Goal: Task Accomplishment & Management: Manage account settings

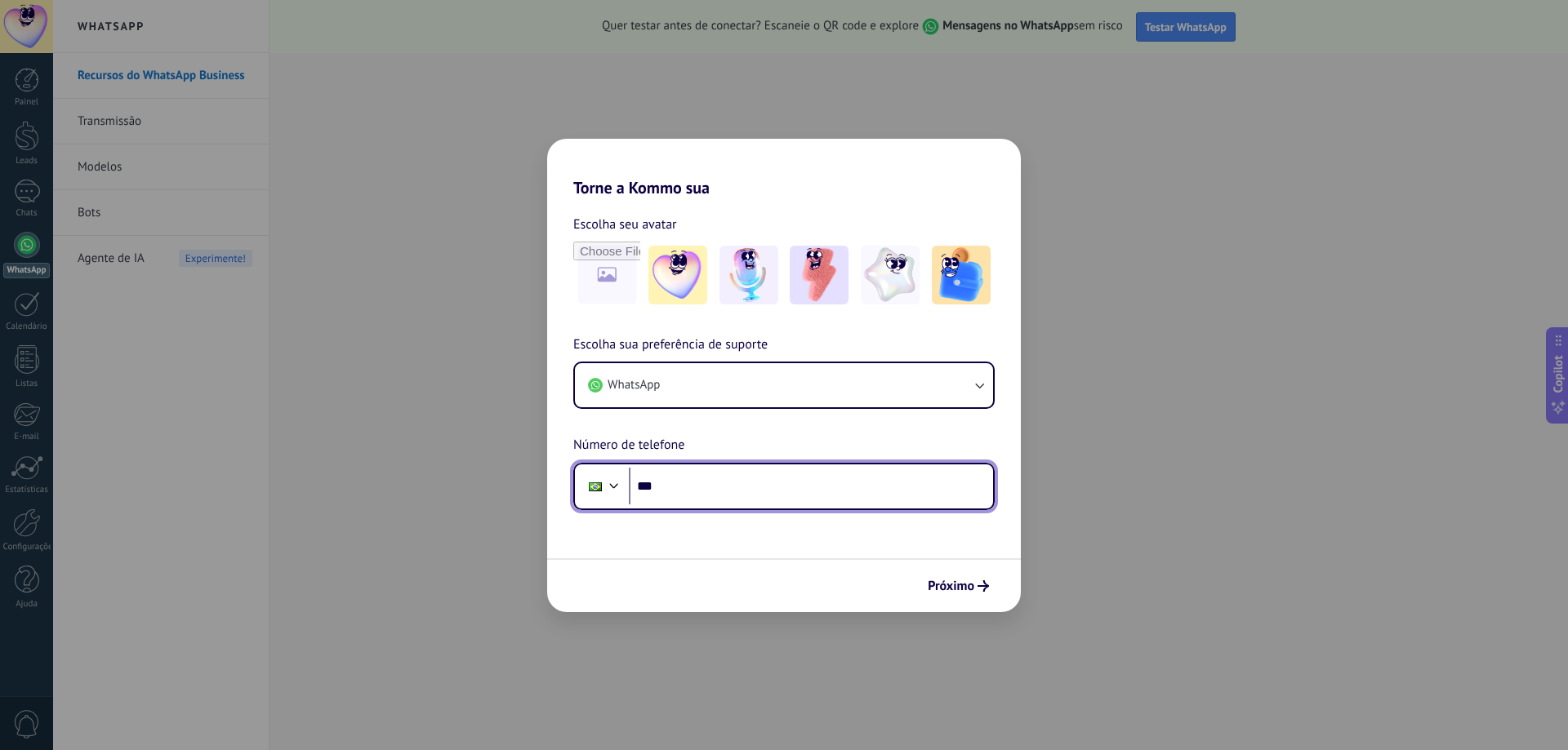
click at [705, 490] on input "***" at bounding box center [811, 486] width 364 height 37
type input "**********"
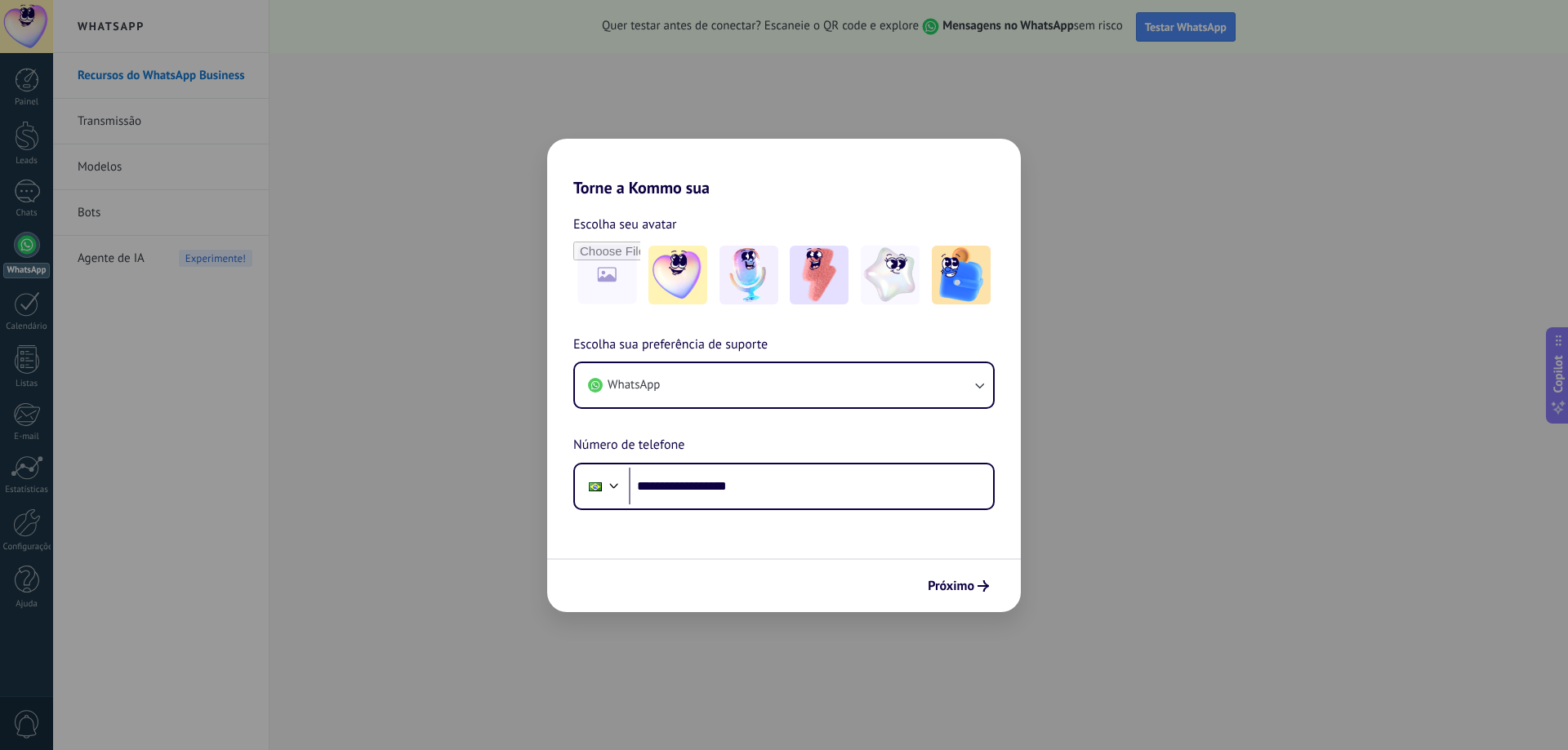
click at [960, 584] on span "Próximo" at bounding box center [951, 586] width 47 height 11
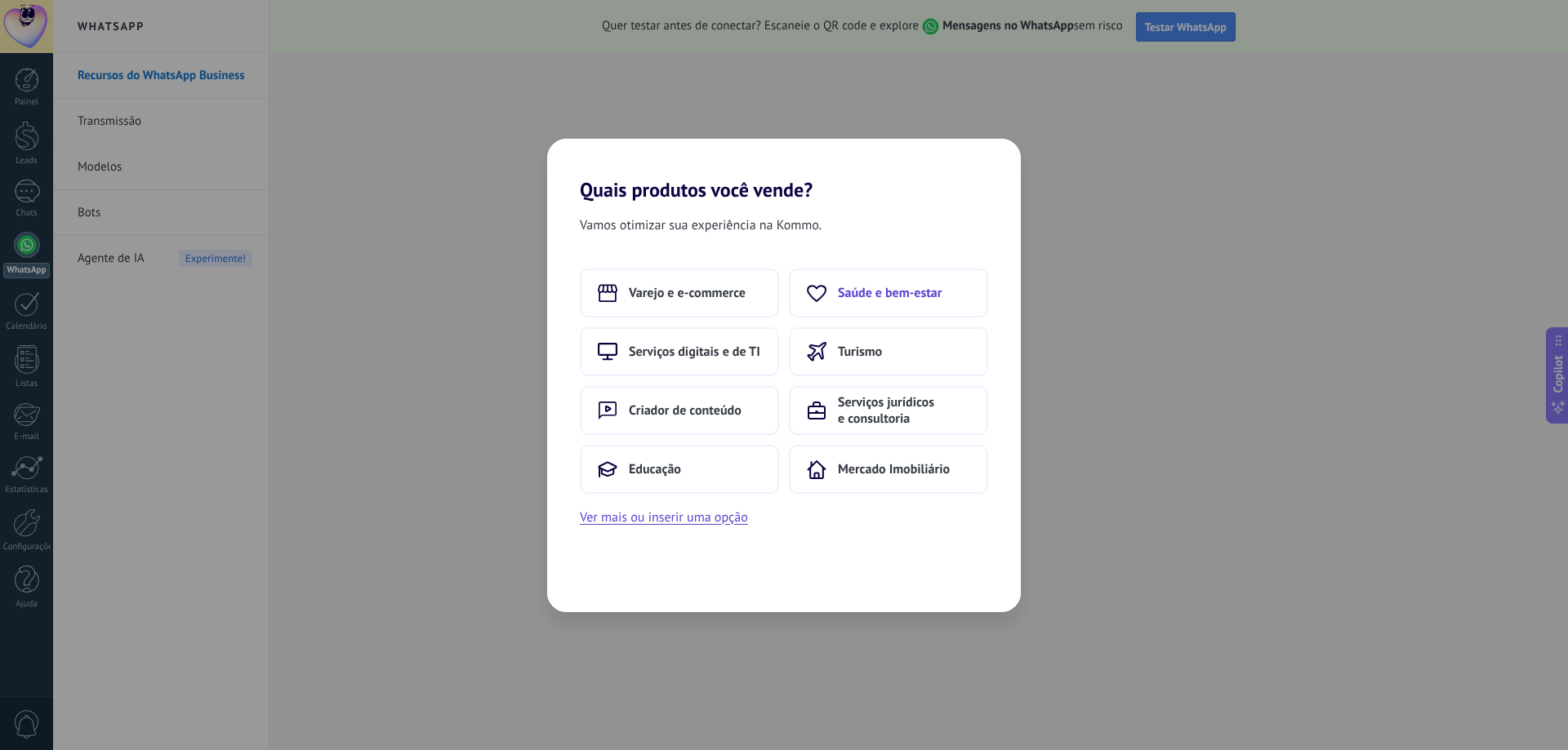
click at [923, 287] on span "Saúde e bem-estar" at bounding box center [890, 292] width 104 height 16
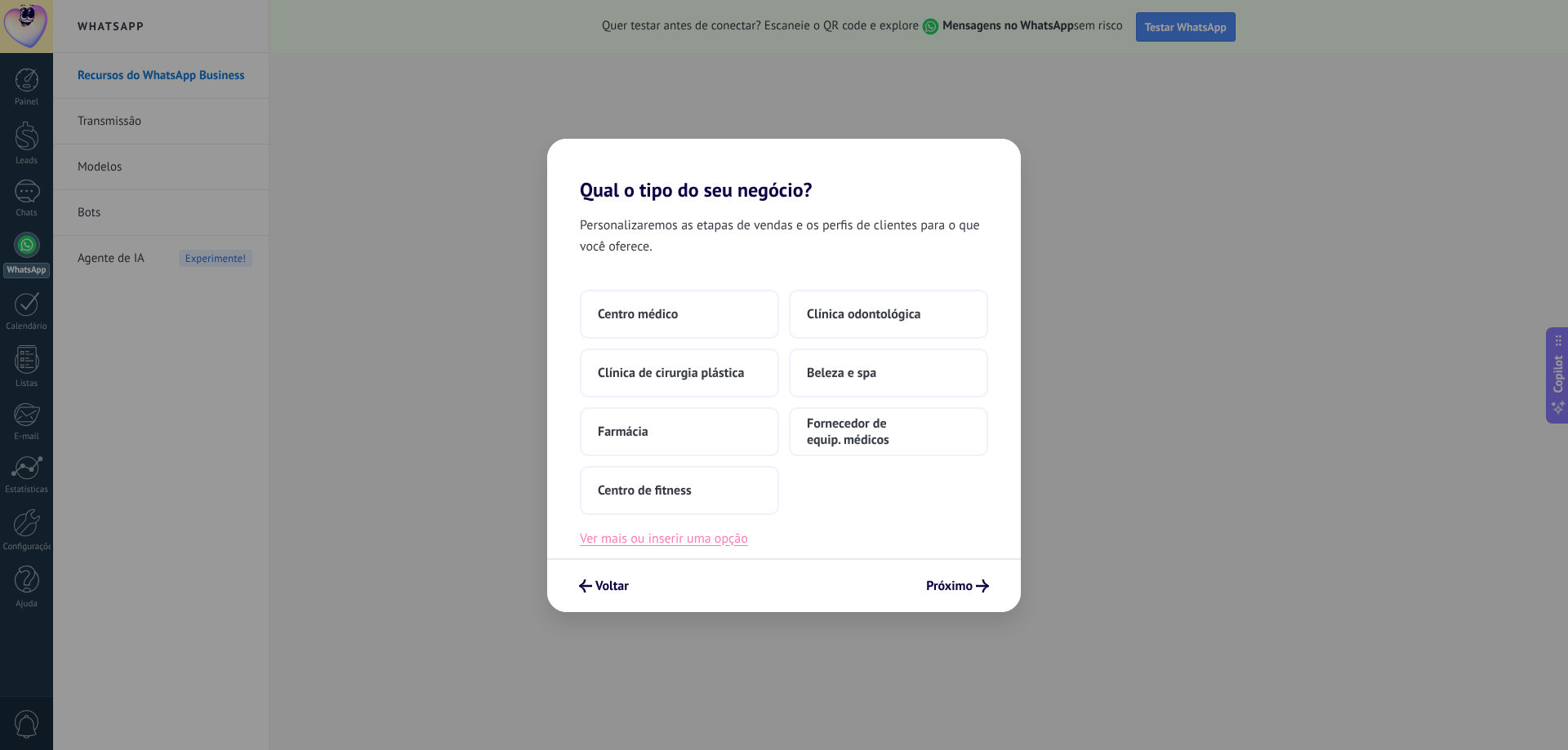
click at [710, 541] on button "Ver mais ou inserir uma opção" at bounding box center [664, 539] width 168 height 22
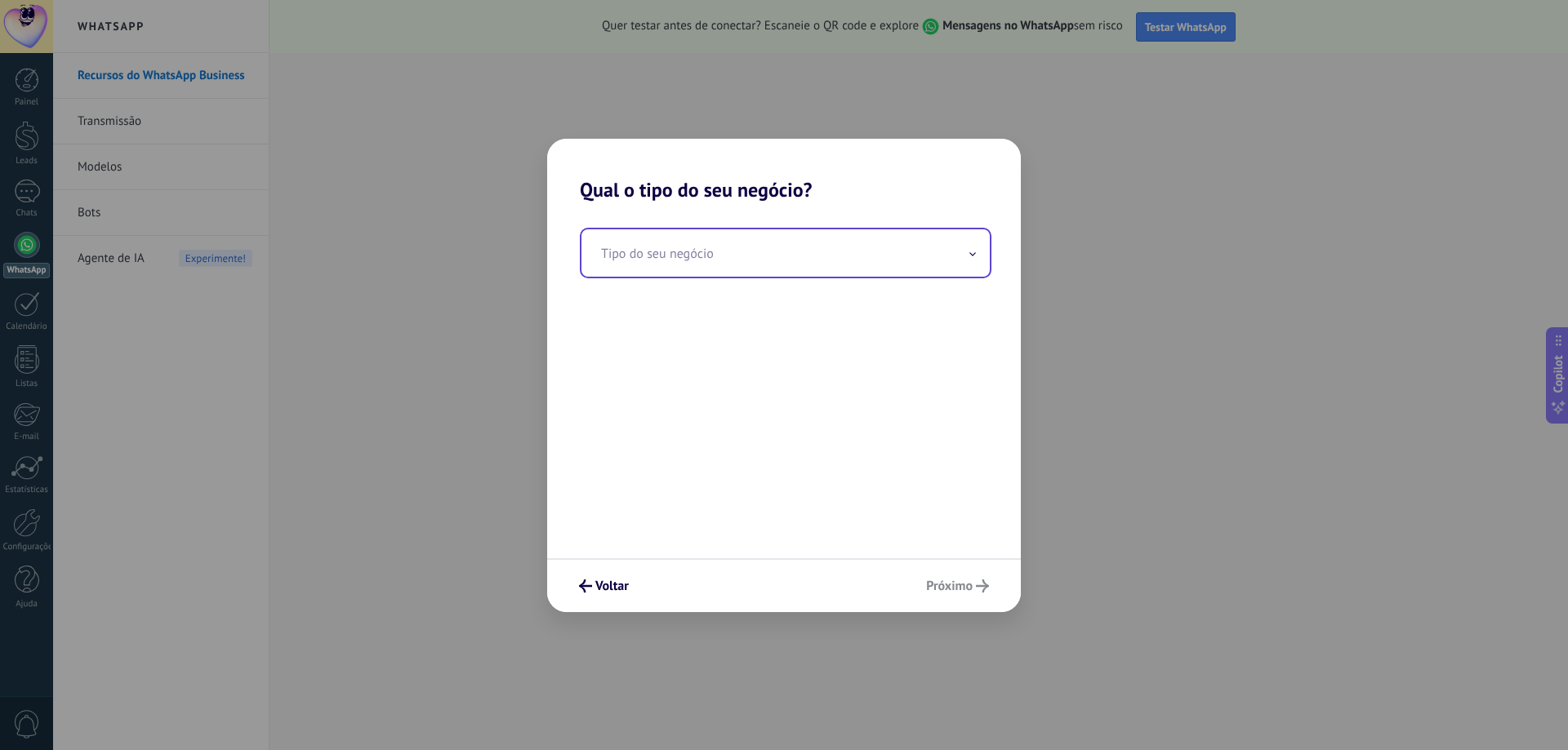
click at [691, 256] on input "text" at bounding box center [786, 253] width 408 height 48
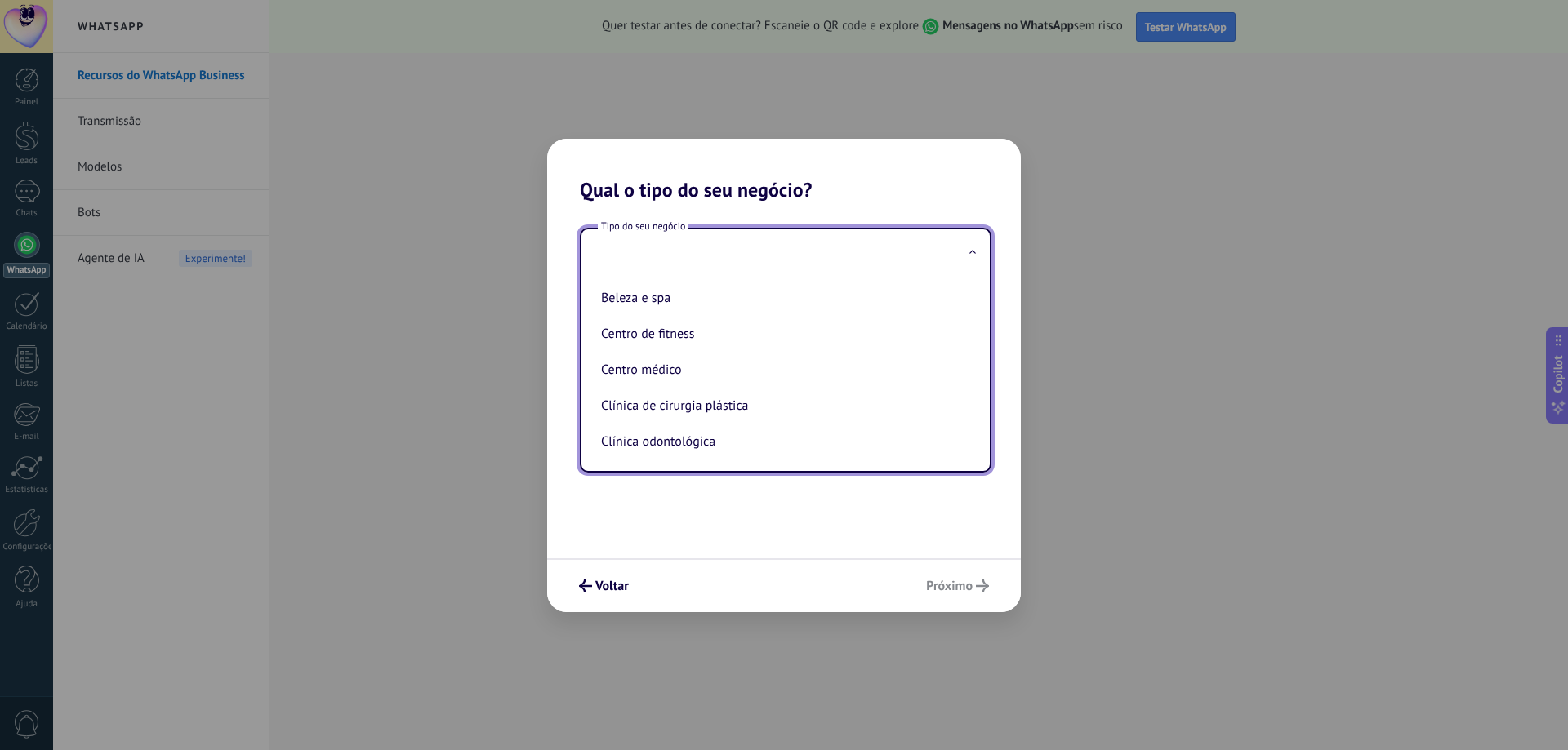
click at [627, 249] on input "text" at bounding box center [786, 253] width 408 height 48
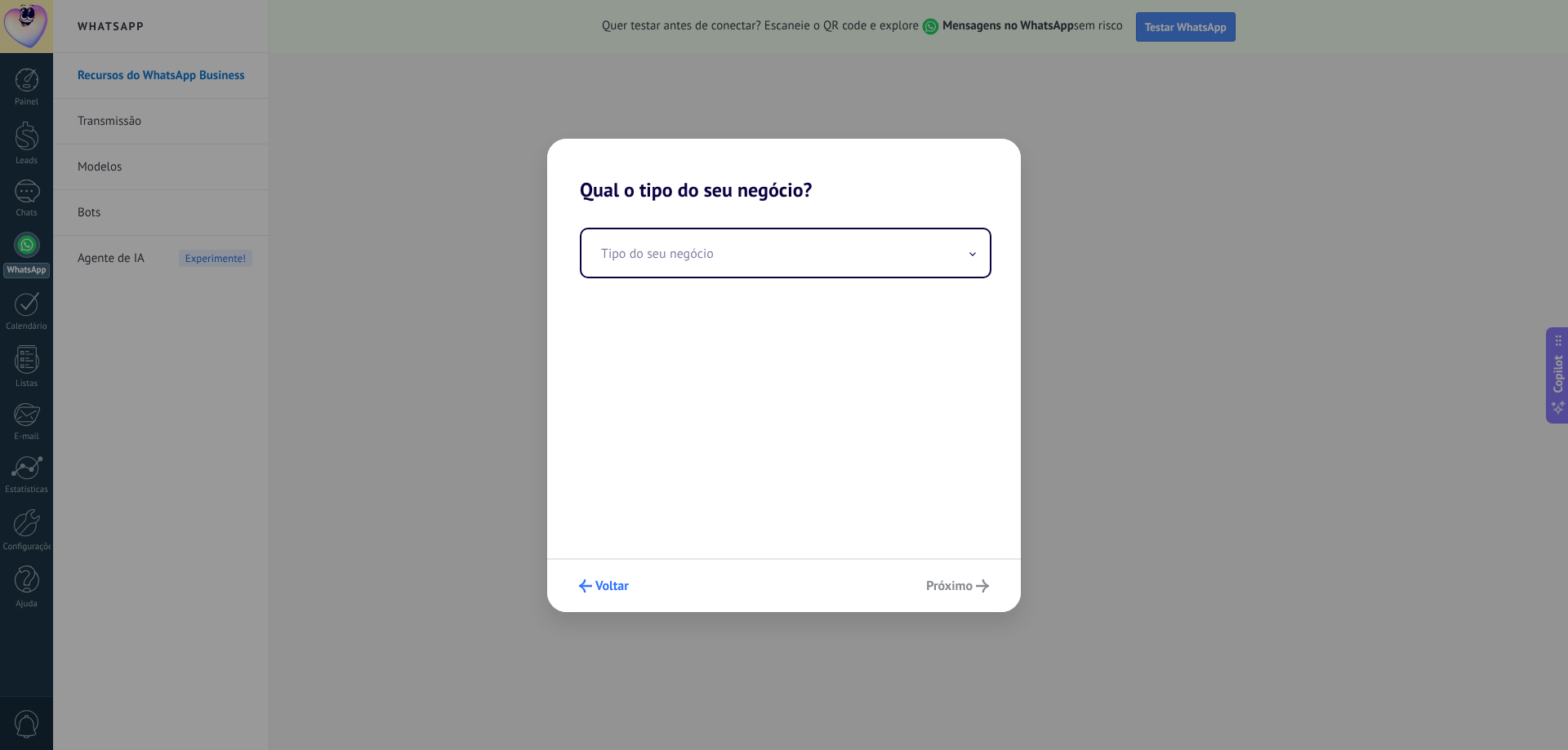
click at [604, 592] on span "Voltar" at bounding box center [612, 586] width 34 height 11
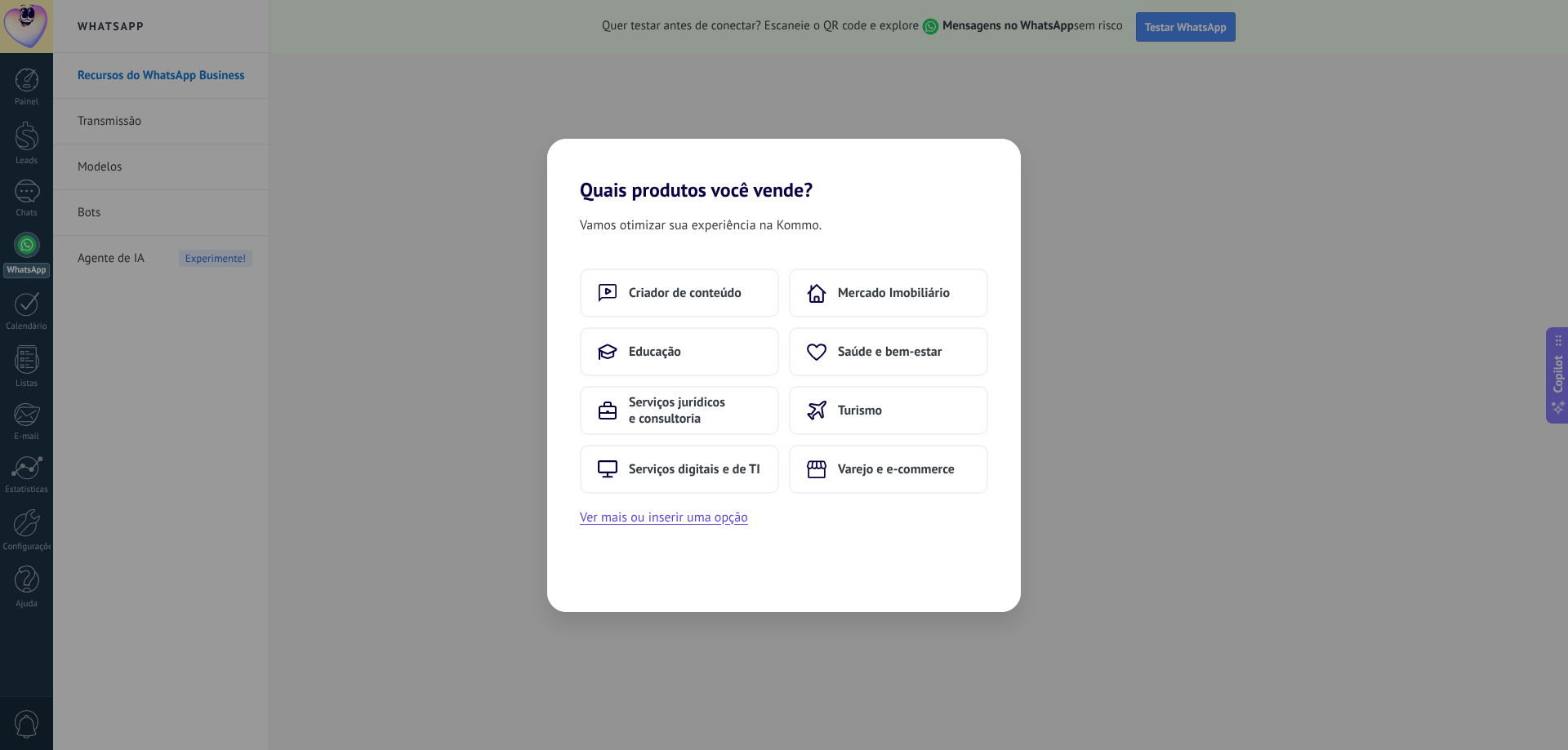
click at [975, 56] on div "Quais produtos você vende? Vamos otimizar sua experiência na Kommo. Criador de …" at bounding box center [784, 375] width 1568 height 750
click at [836, 69] on div "Quais produtos você vende? Vamos otimizar sua experiência na Kommo. Criador de …" at bounding box center [784, 375] width 1568 height 750
click at [606, 192] on h2 "Quais produtos você vende?" at bounding box center [783, 170] width 473 height 63
click at [181, 411] on div "Quais produtos você vende? Vamos otimizar sua experiência na Kommo. Criador de …" at bounding box center [784, 375] width 1568 height 750
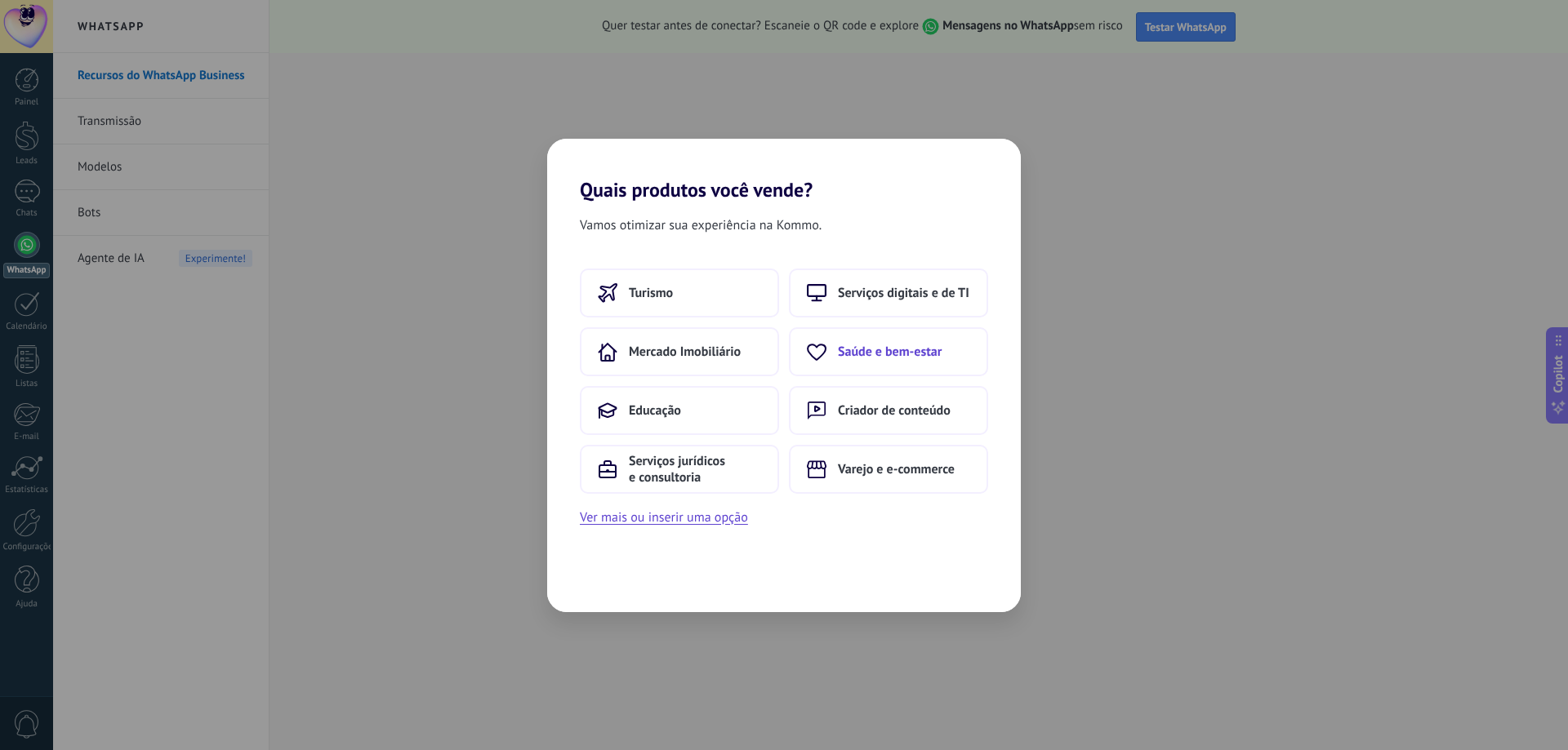
click at [921, 349] on span "Saúde e bem-estar" at bounding box center [890, 351] width 104 height 16
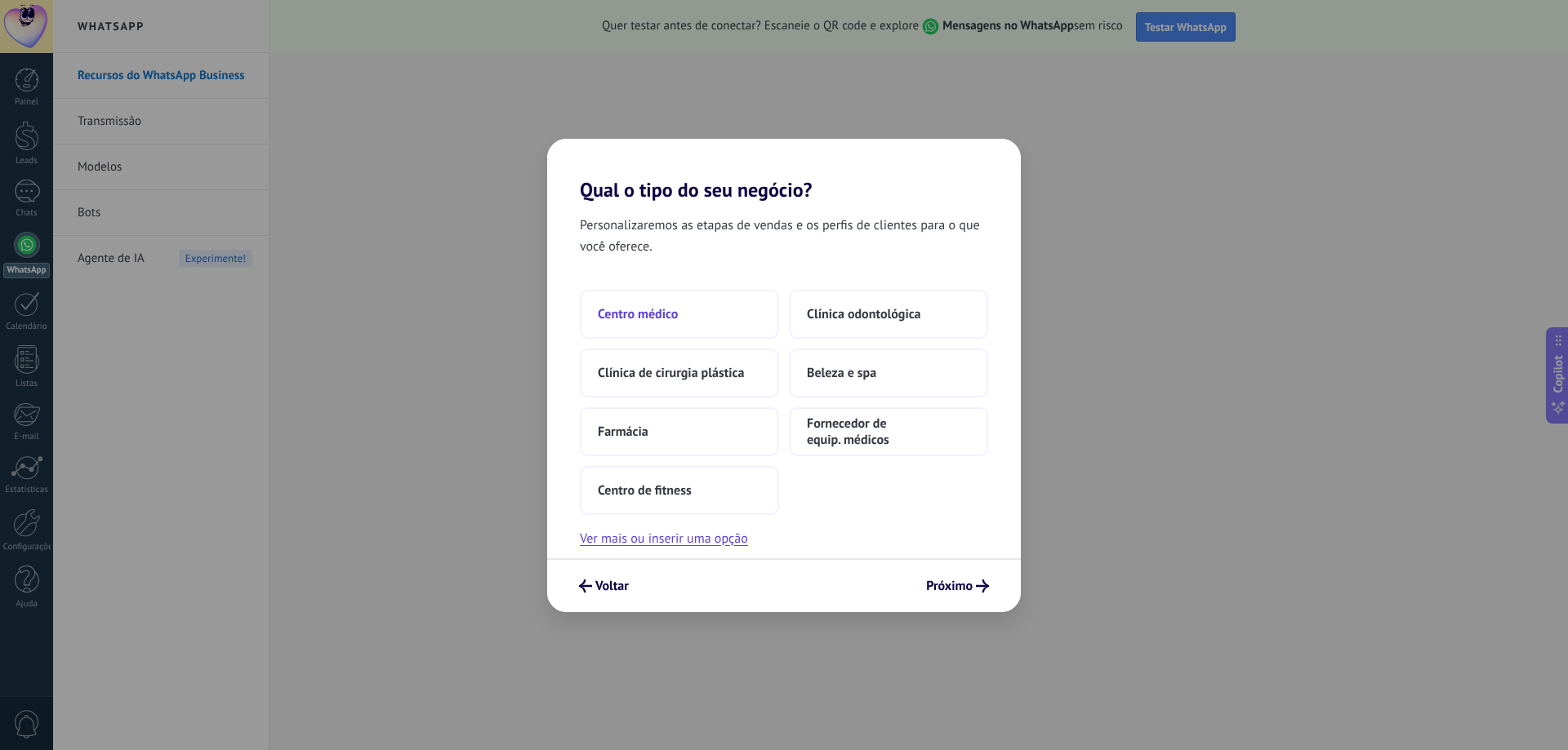
click at [659, 318] on span "Centro médico" at bounding box center [638, 314] width 80 height 16
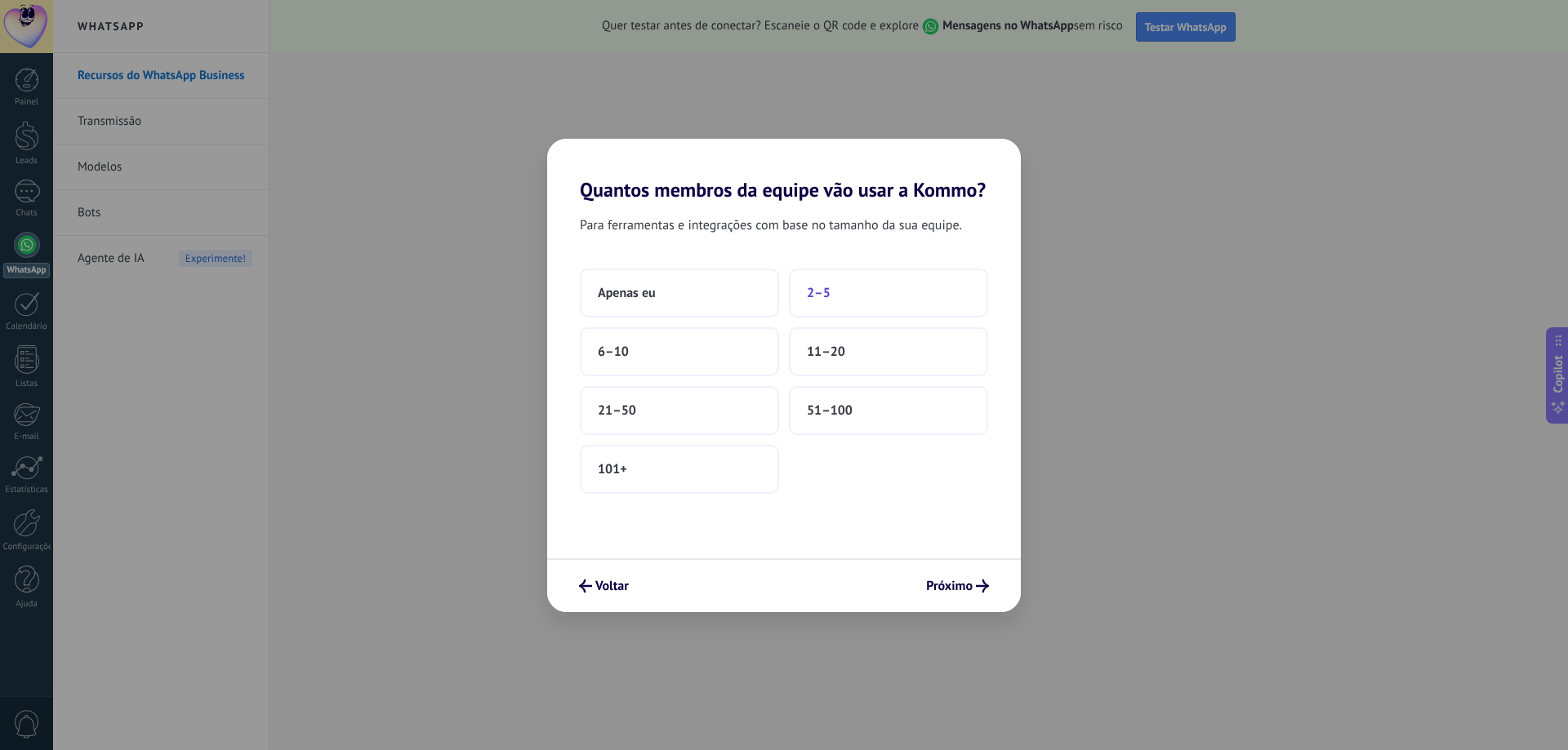
click at [836, 298] on button "2–5" at bounding box center [889, 292] width 199 height 49
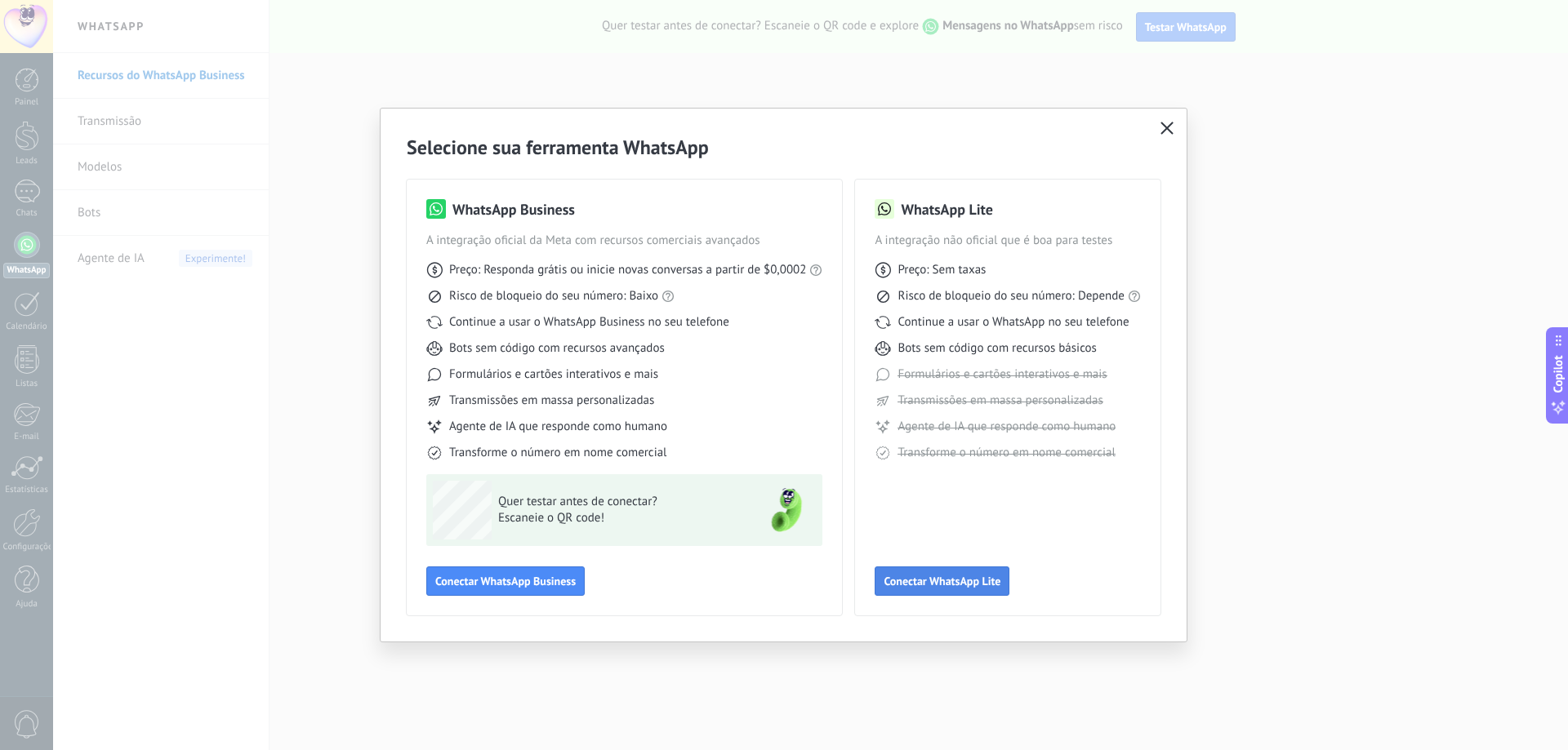
click at [946, 582] on span "Conectar WhatsApp Lite" at bounding box center [941, 580] width 117 height 11
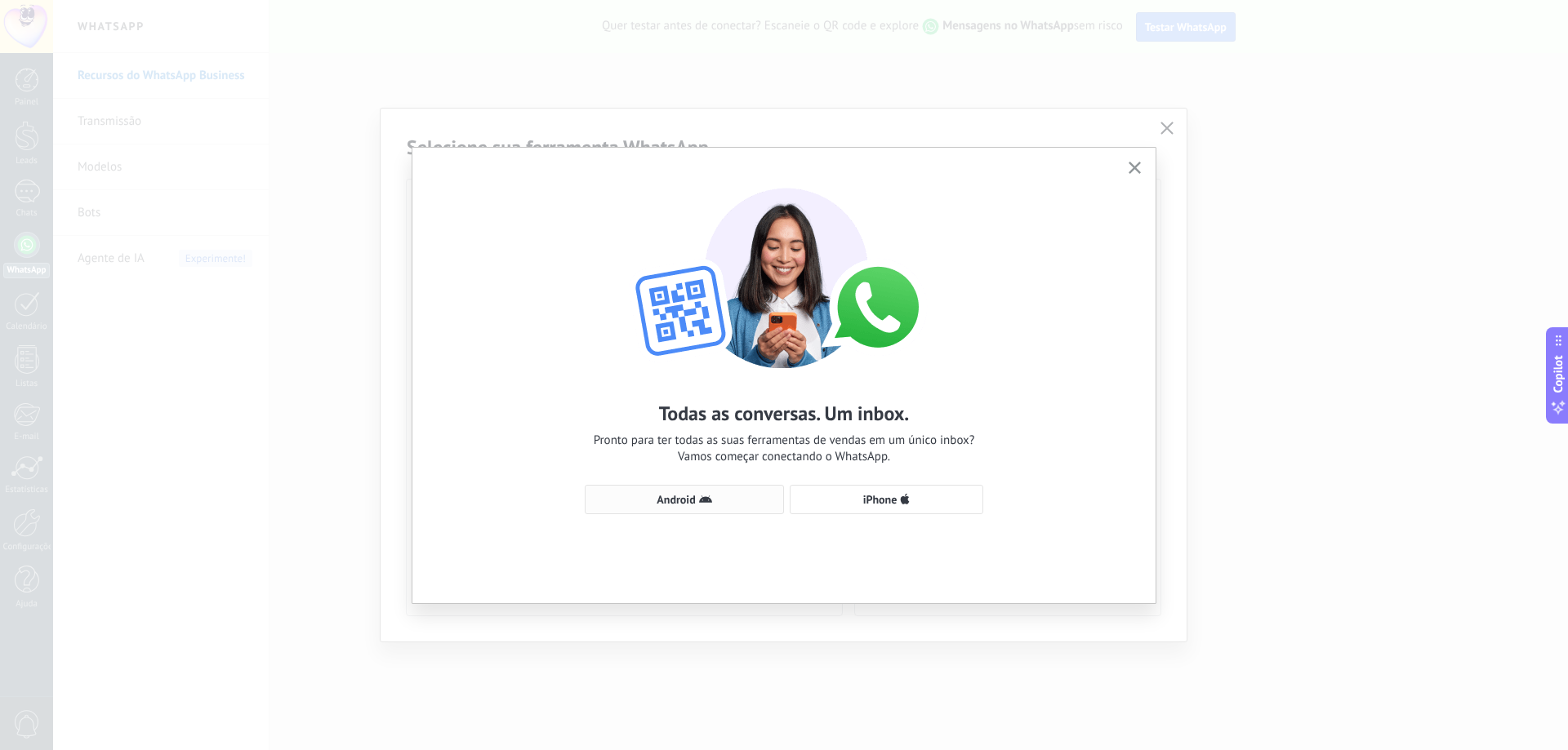
click at [677, 499] on span "Android" at bounding box center [676, 499] width 38 height 11
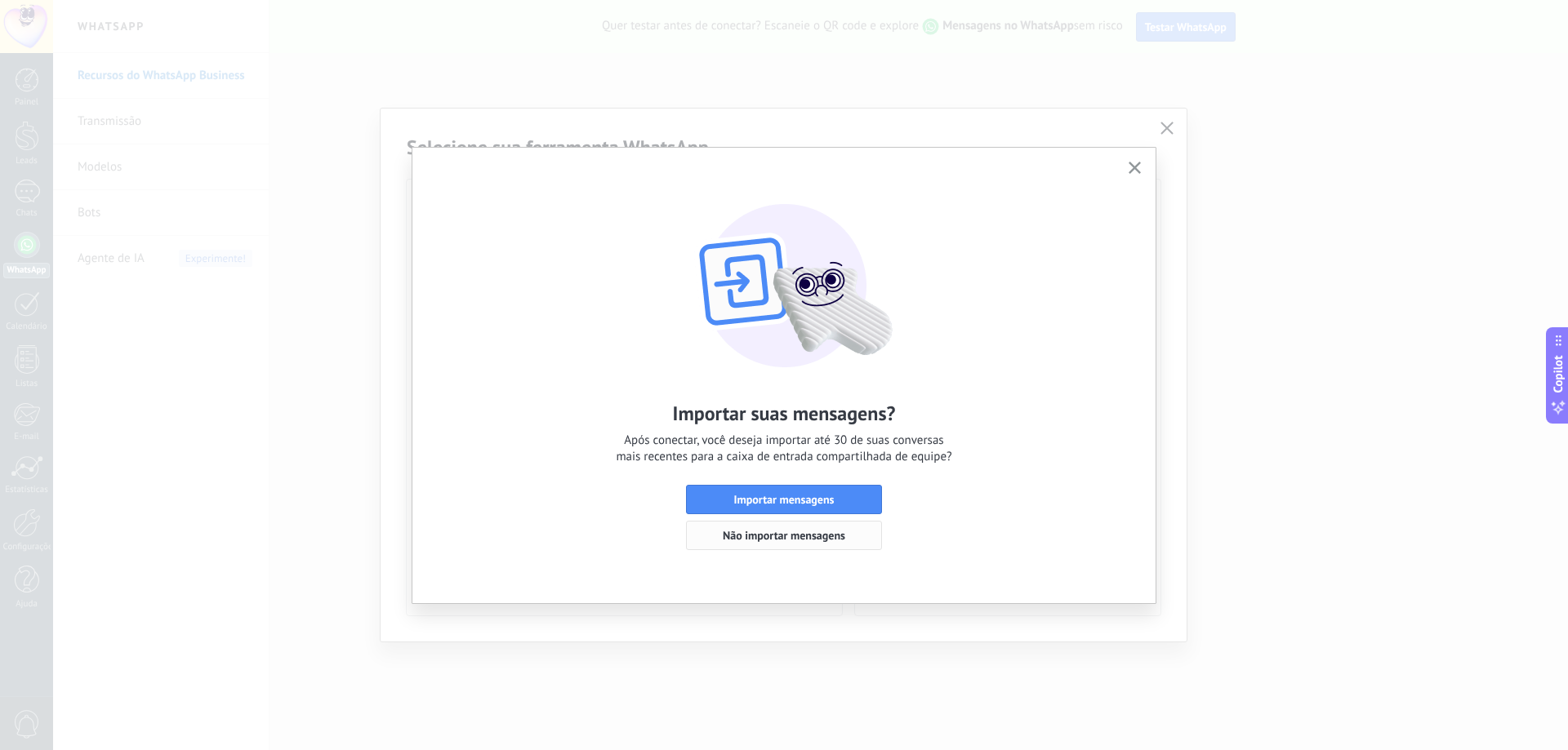
click at [761, 538] on span "Não importar mensagens" at bounding box center [784, 535] width 123 height 11
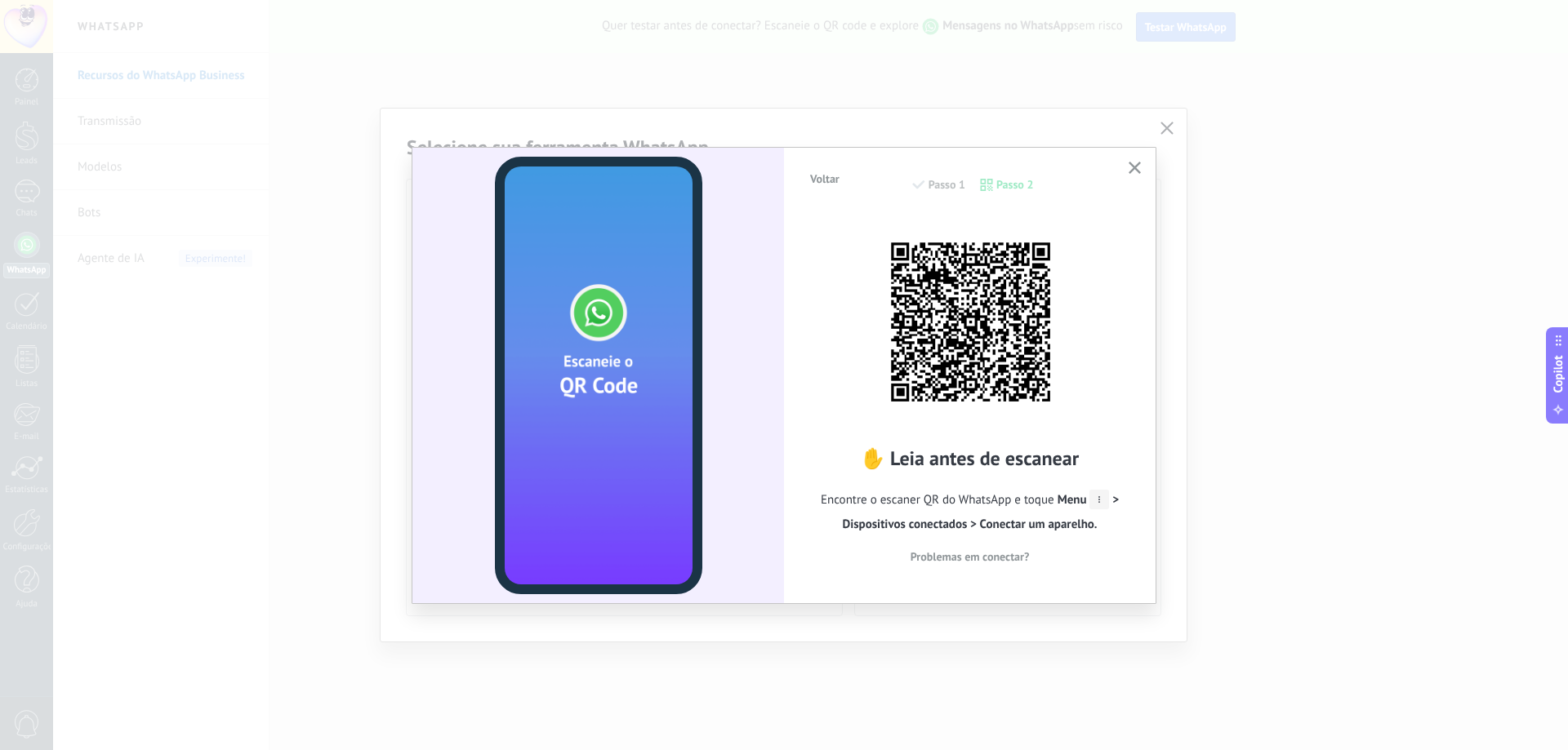
click at [1139, 167] on icon "button" at bounding box center [1134, 168] width 12 height 12
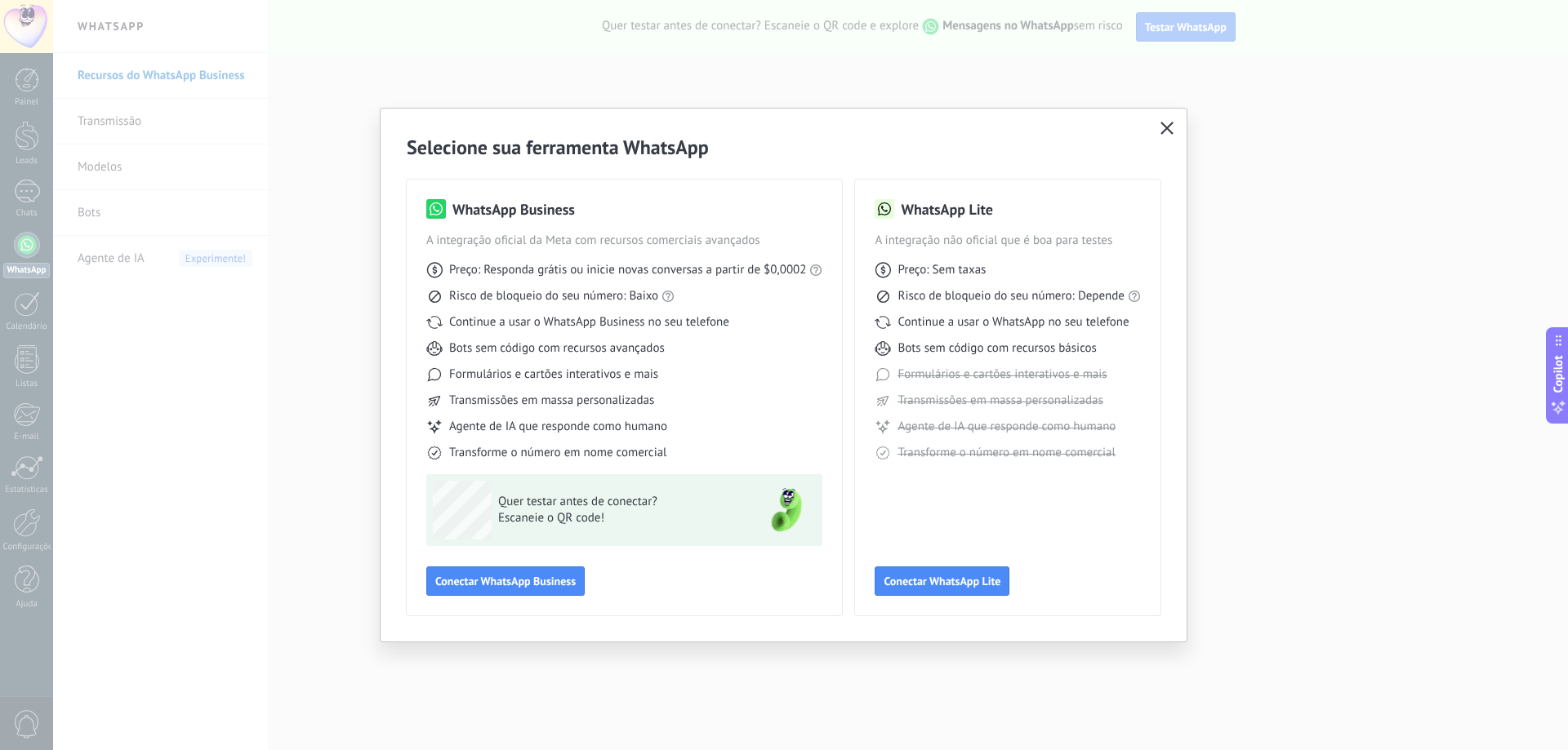
click at [1167, 127] on use "button" at bounding box center [1166, 128] width 12 height 12
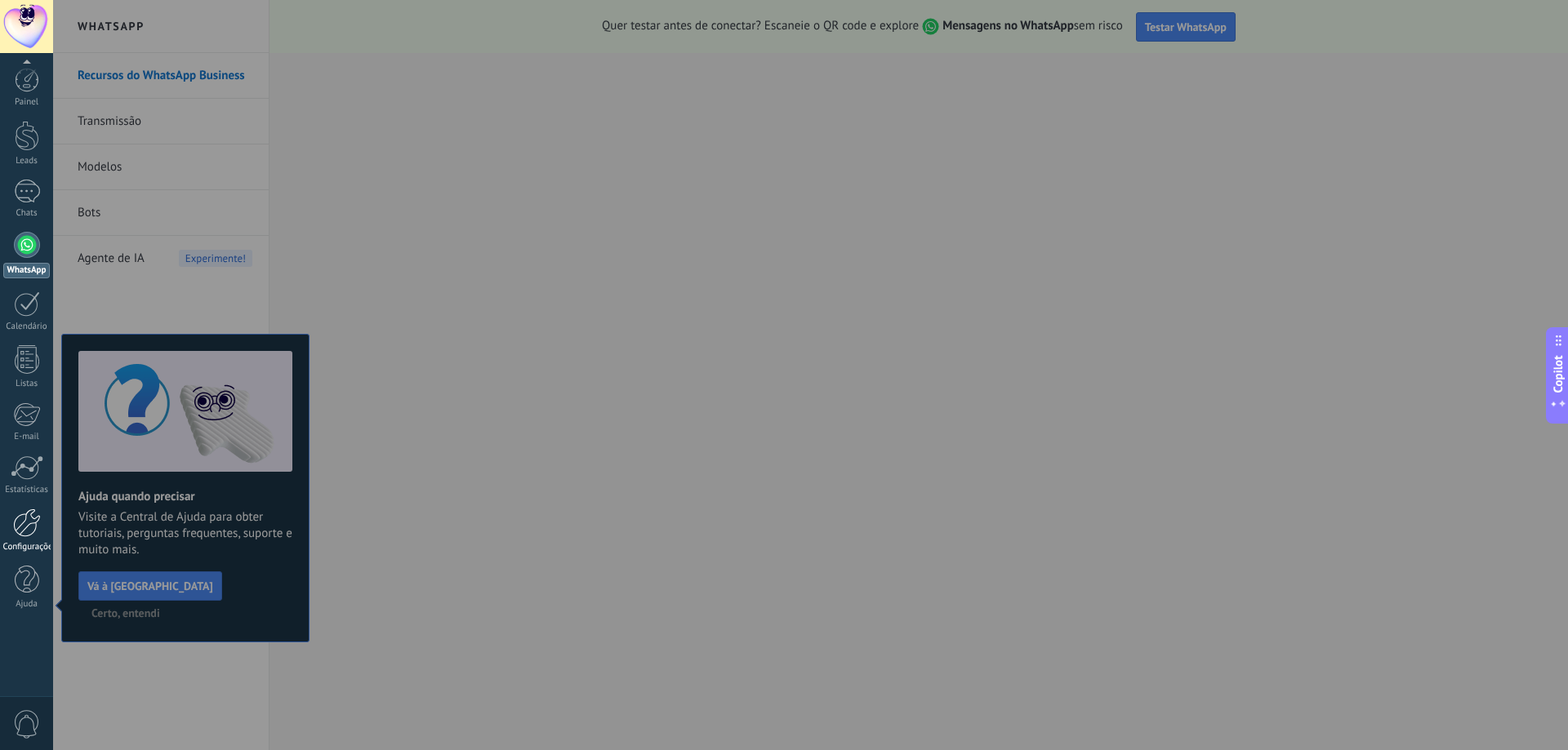
click at [22, 529] on div at bounding box center [27, 522] width 28 height 29
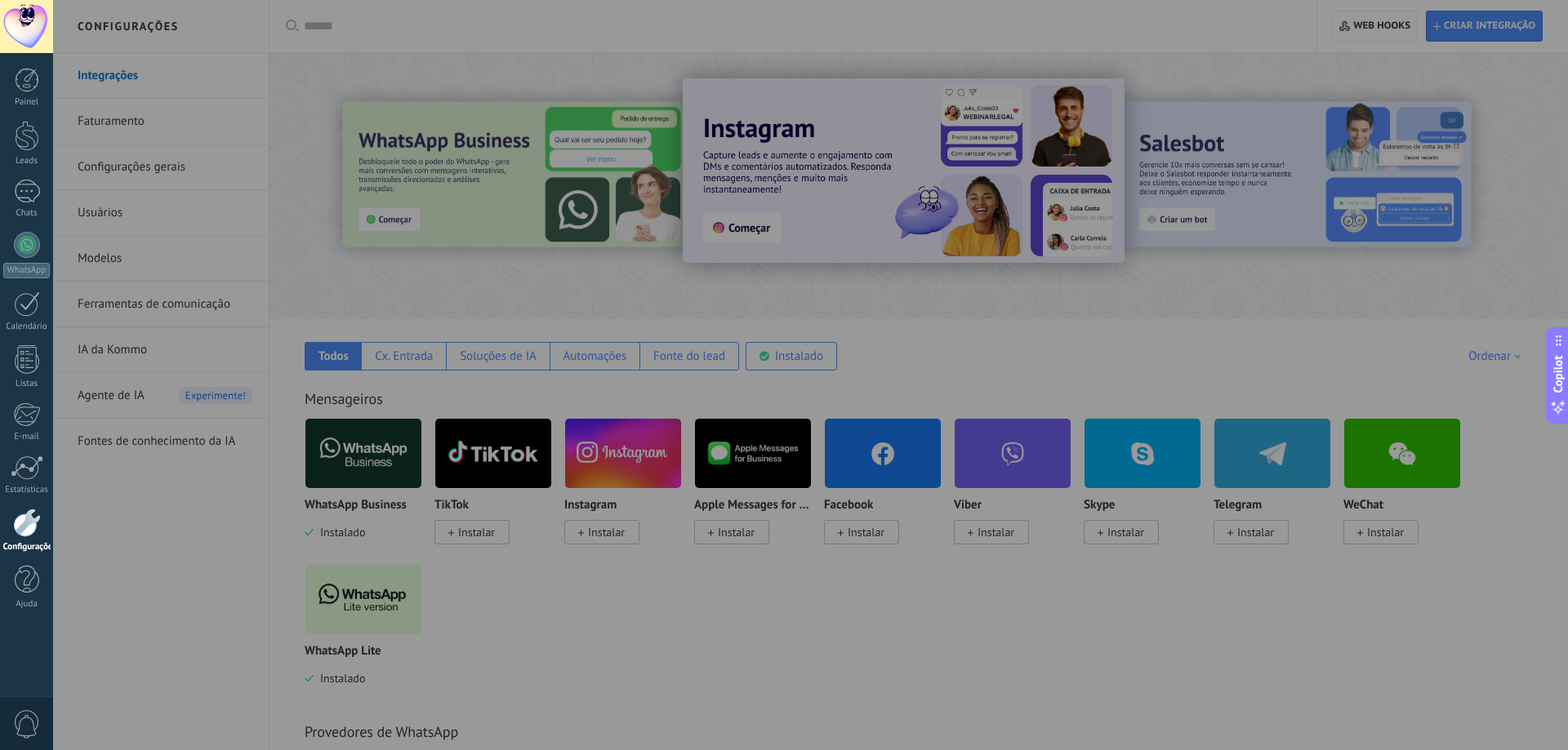
click at [944, 338] on div at bounding box center [837, 375] width 1568 height 750
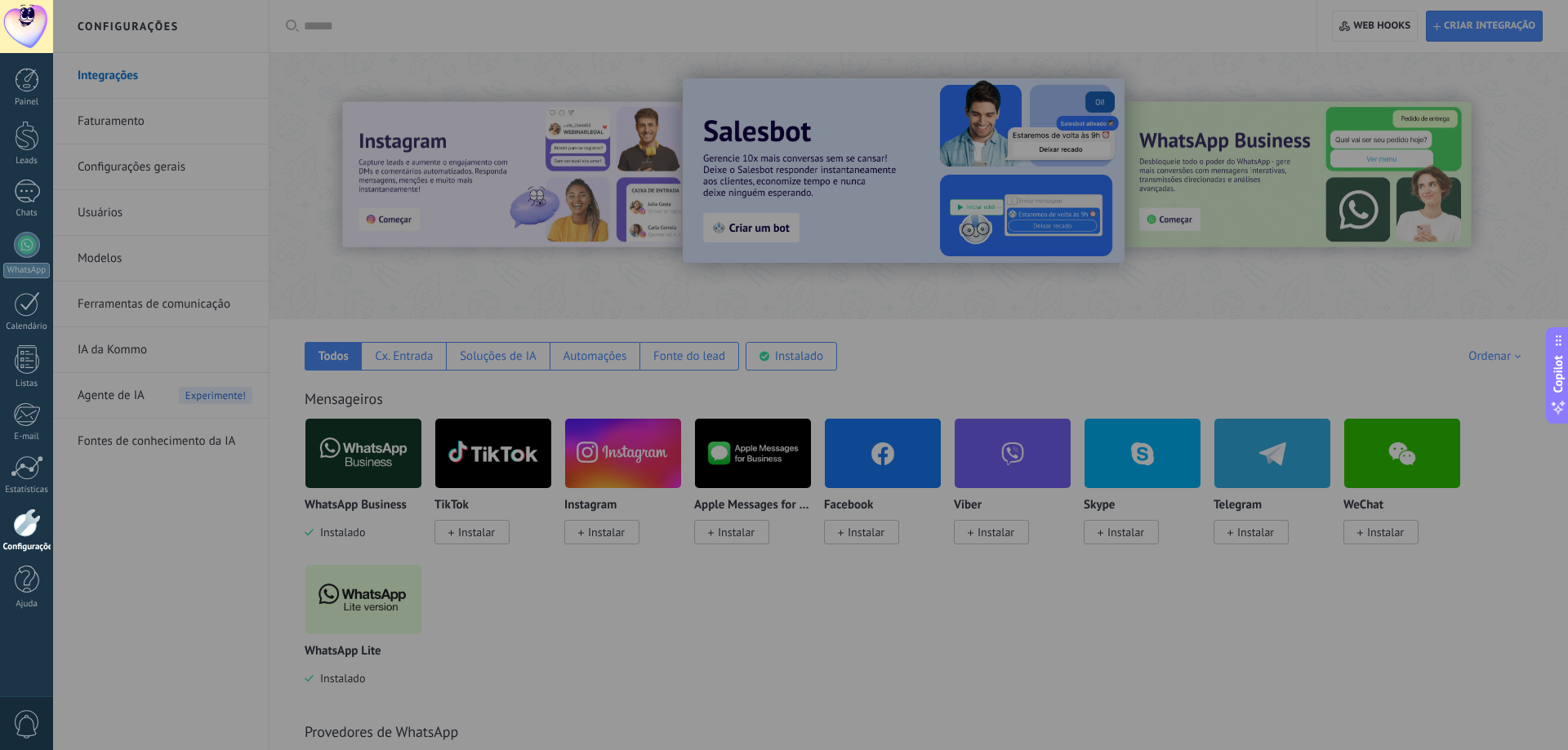
click at [20, 717] on span "0" at bounding box center [27, 724] width 28 height 29
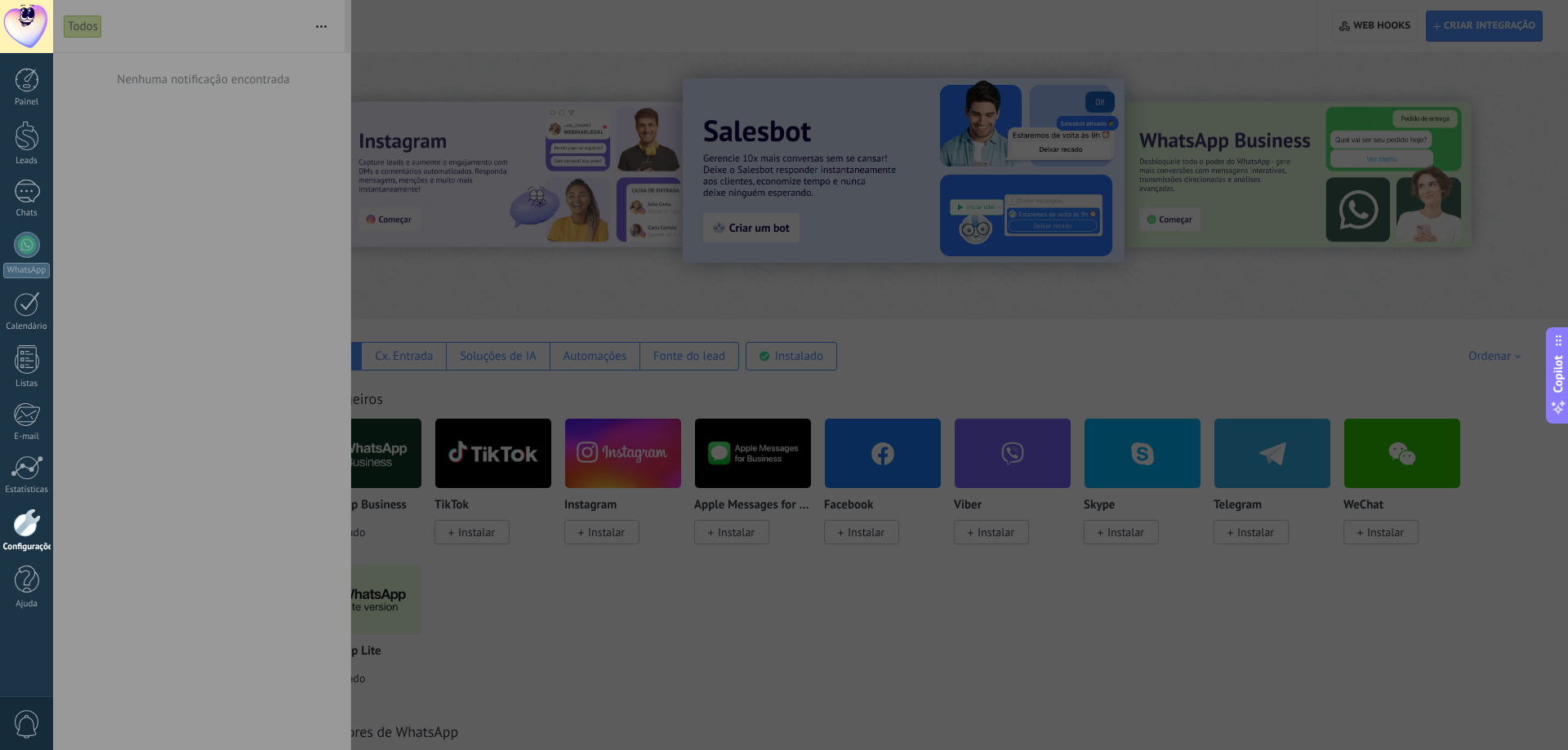
click at [323, 27] on div at bounding box center [837, 375] width 1568 height 750
click at [320, 25] on div at bounding box center [837, 375] width 1568 height 750
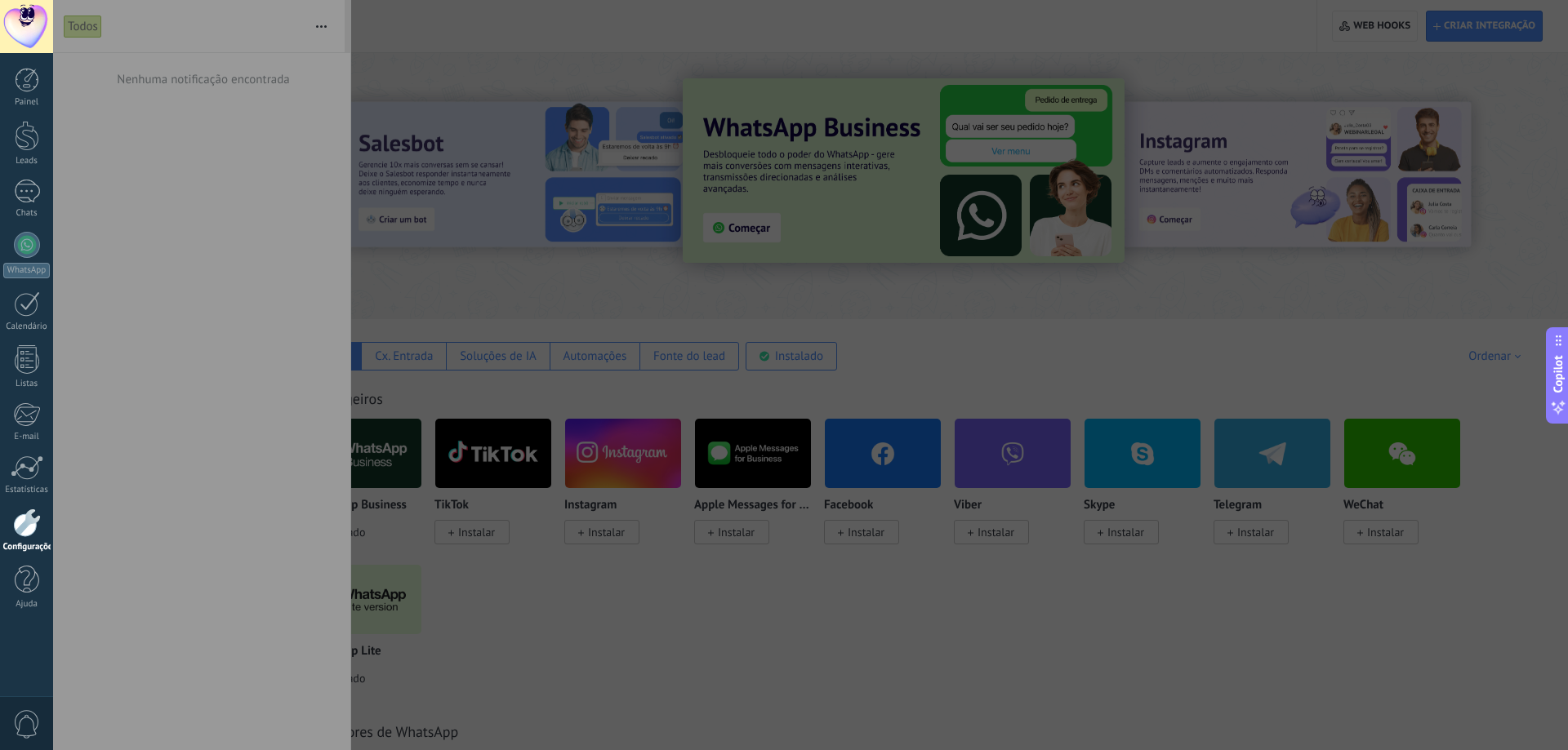
click at [1159, 75] on div at bounding box center [837, 375] width 1568 height 750
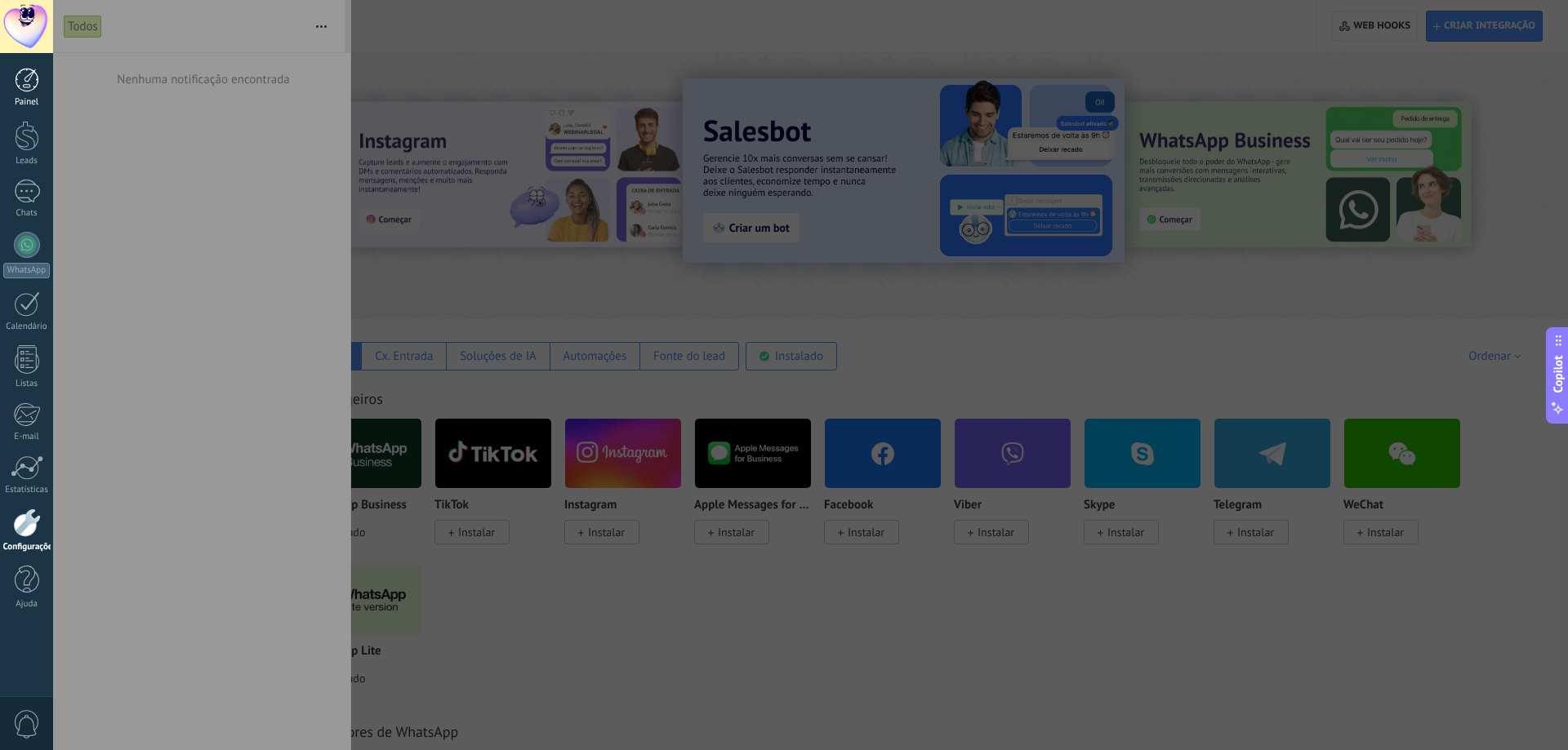
click at [29, 81] on div at bounding box center [27, 80] width 24 height 24
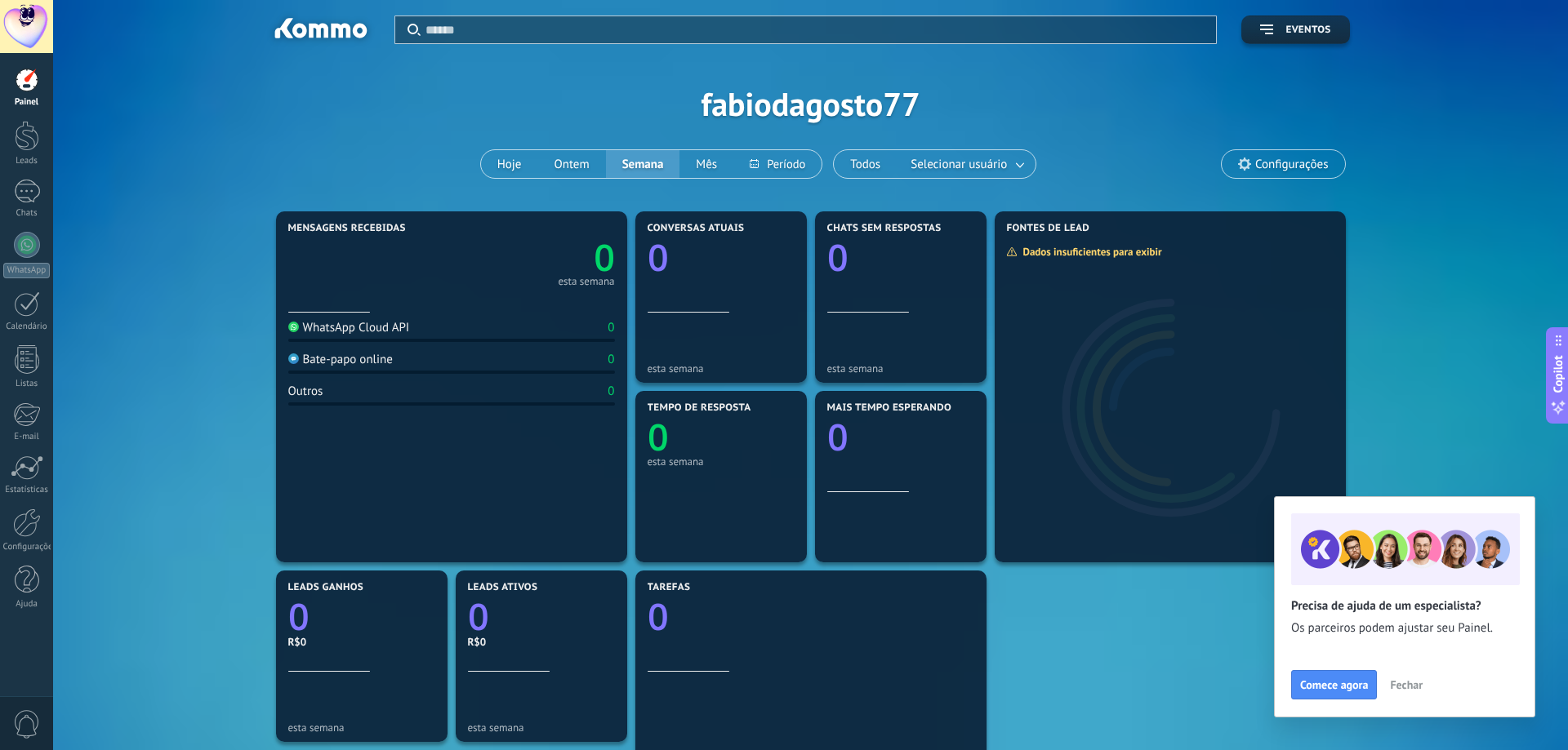
click at [19, 22] on div at bounding box center [26, 26] width 53 height 53
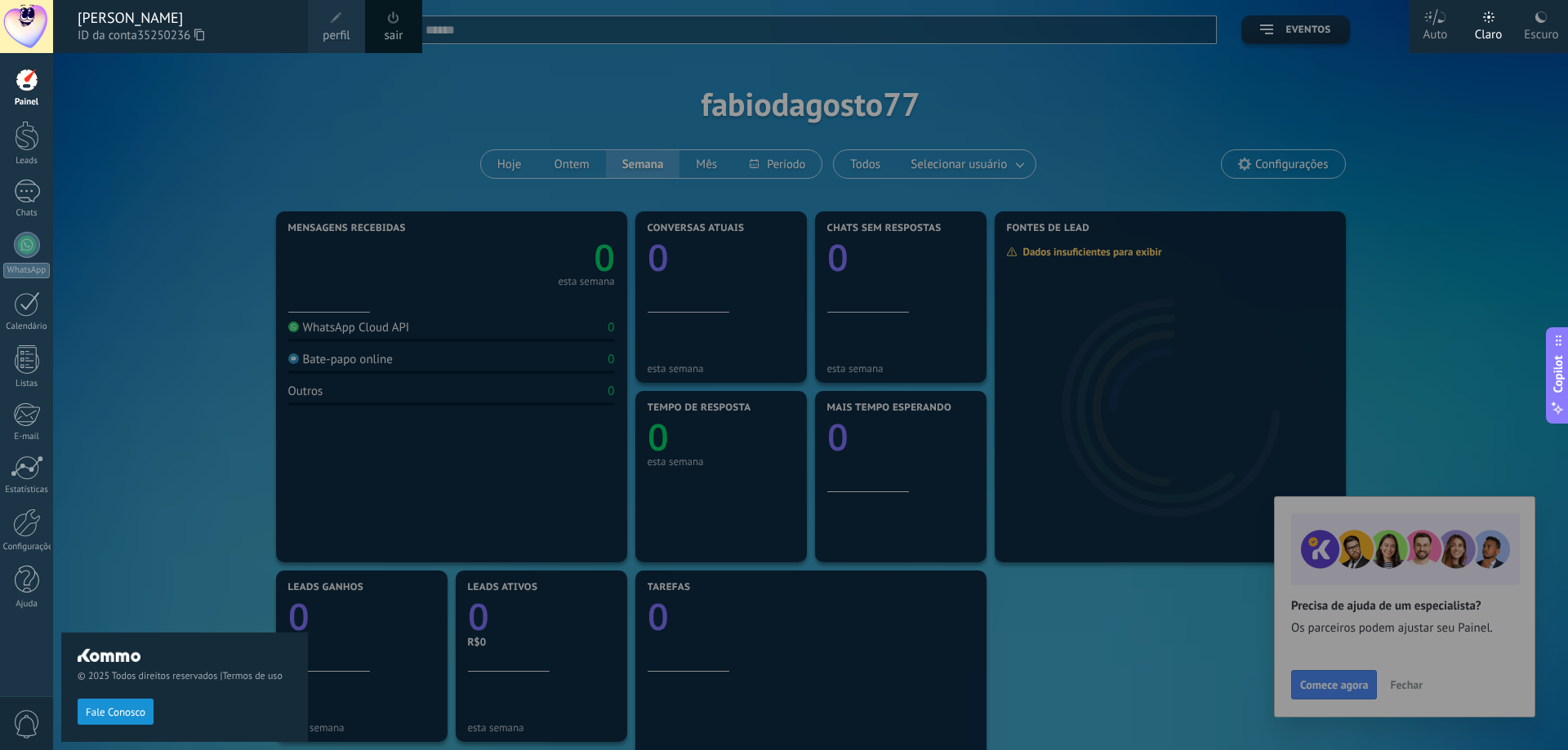
click at [350, 25] on link "perfil" at bounding box center [337, 26] width 57 height 53
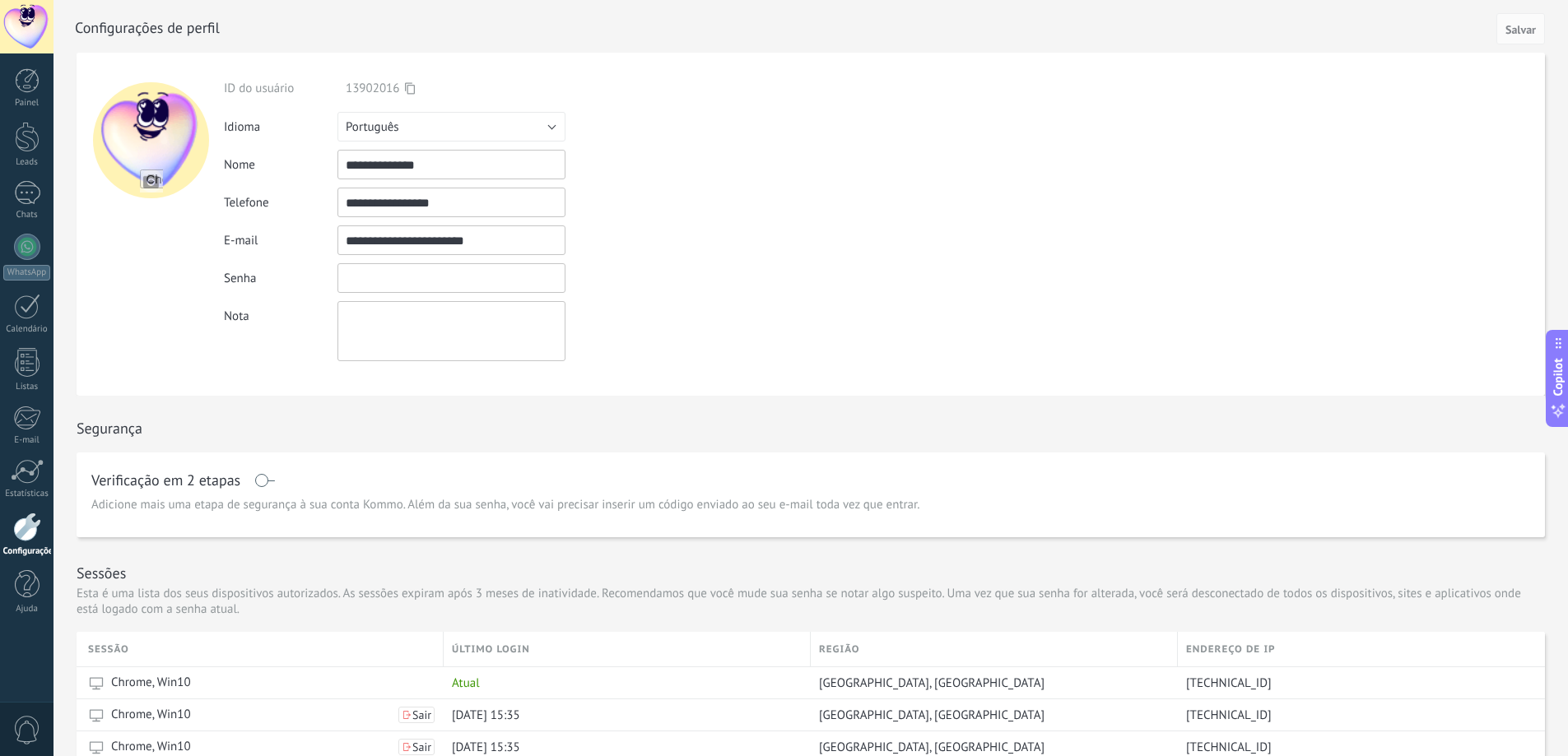
click at [375, 274] on input "textbox" at bounding box center [451, 278] width 228 height 30
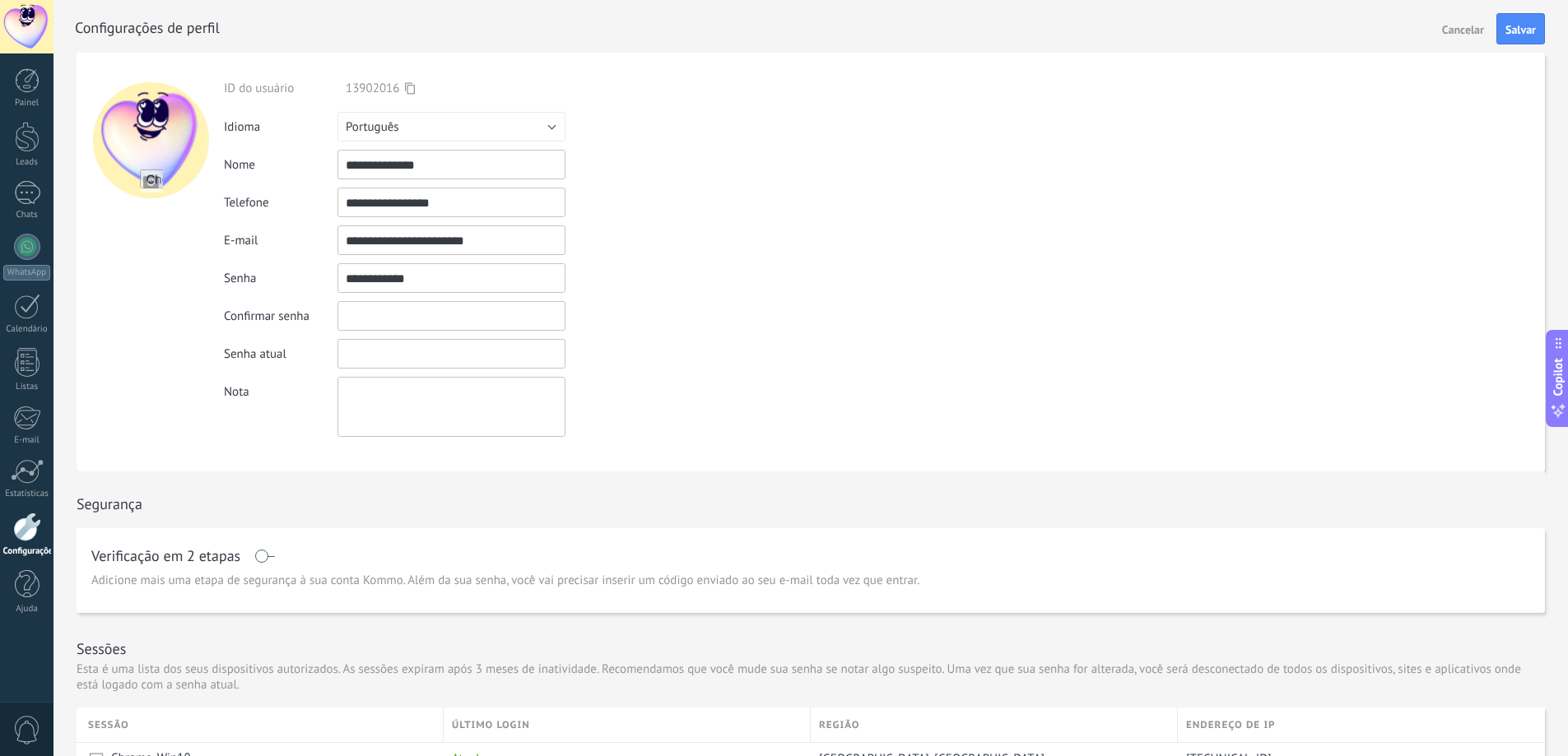
type input "**********"
click at [416, 312] on input "textbox" at bounding box center [451, 316] width 228 height 30
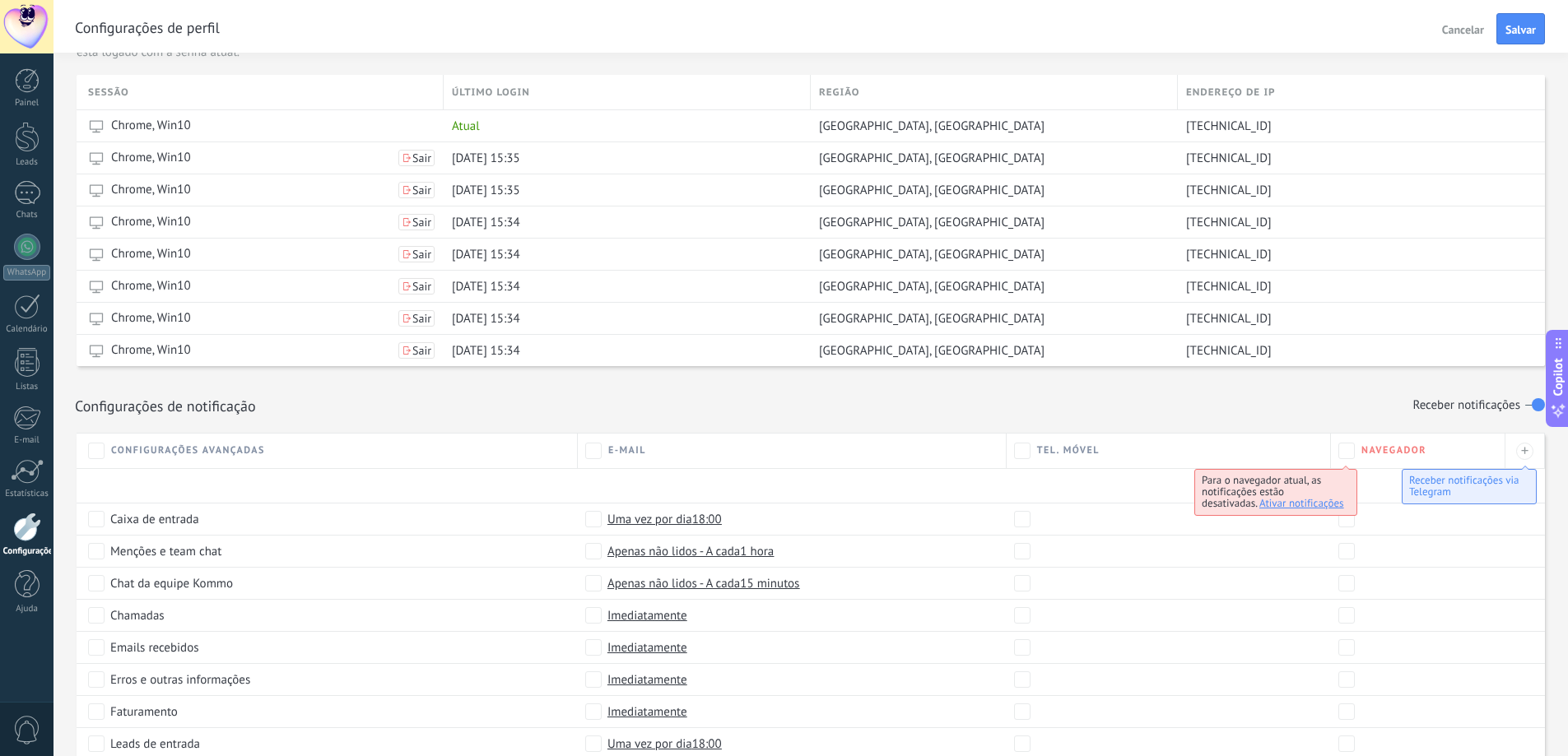
scroll to position [823, 0]
